Goal: Navigation & Orientation: Find specific page/section

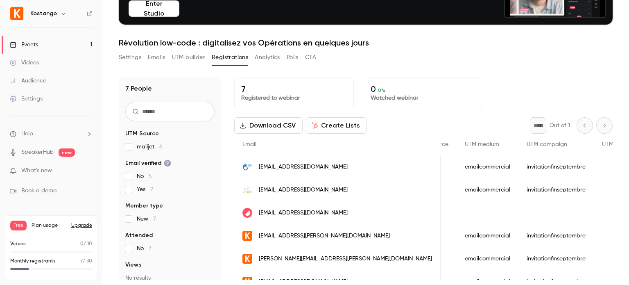
click at [45, 62] on link "Videos" at bounding box center [51, 63] width 102 height 18
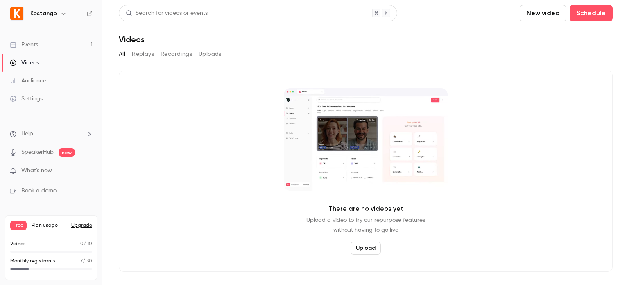
click at [141, 58] on button "Replays" at bounding box center [143, 54] width 22 height 13
click at [177, 55] on button "Recordings" at bounding box center [177, 54] width 32 height 13
click at [215, 56] on button "Uploads" at bounding box center [210, 54] width 23 height 13
click at [122, 53] on button "All" at bounding box center [122, 54] width 7 height 13
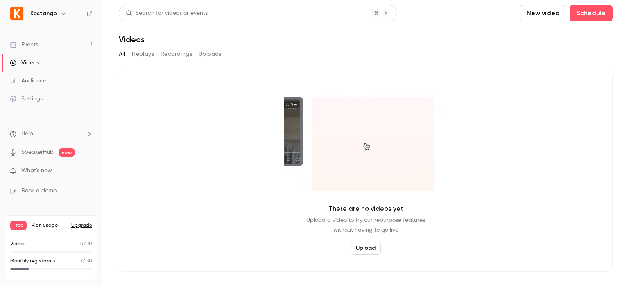
click at [38, 79] on div "Audience" at bounding box center [28, 81] width 36 height 8
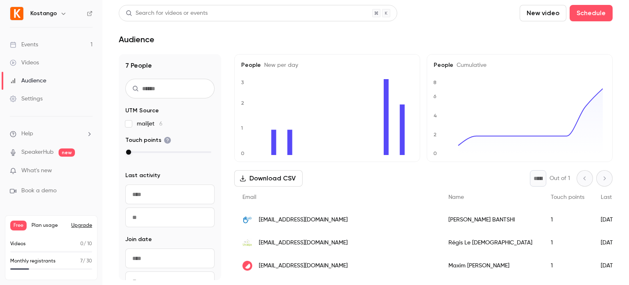
click at [41, 46] on link "Events 1" at bounding box center [51, 45] width 102 height 18
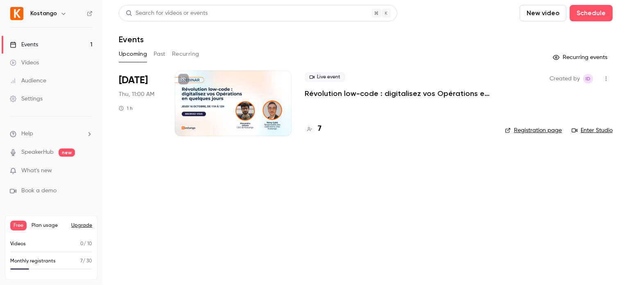
click at [60, 13] on icon "button" at bounding box center [63, 13] width 7 height 7
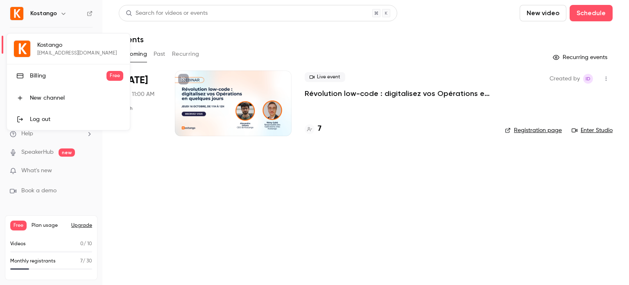
click at [152, 181] on div at bounding box center [314, 142] width 629 height 285
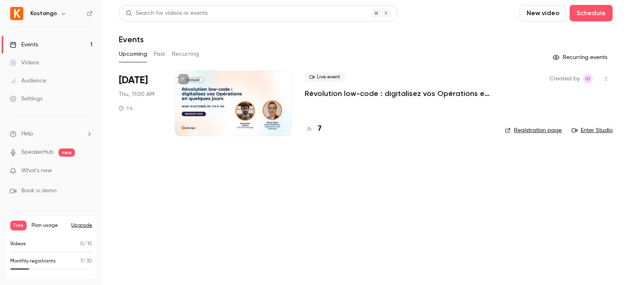
click at [218, 116] on div at bounding box center [233, 103] width 117 height 66
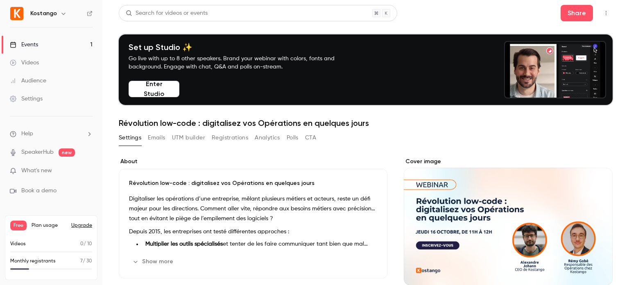
click at [45, 48] on link "Events 1" at bounding box center [51, 45] width 102 height 18
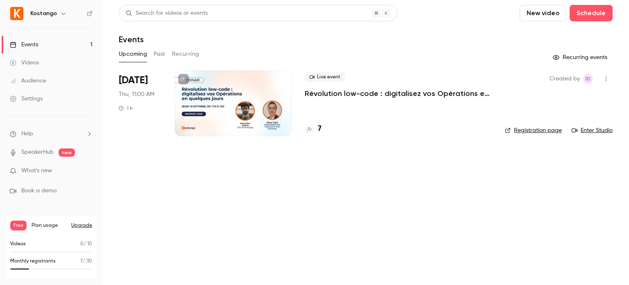
click at [595, 132] on link "Enter Studio" at bounding box center [592, 130] width 41 height 8
click at [598, 130] on link "Enter Studio" at bounding box center [592, 130] width 41 height 8
click at [177, 196] on main "Search for videos or events New video Schedule Events Upcoming Past Recurring R…" at bounding box center [365, 142] width 527 height 285
